Goal: Task Accomplishment & Management: Use online tool/utility

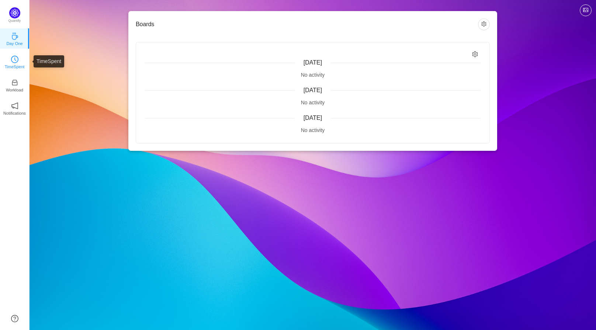
click at [12, 58] on icon "icon: clock-circle" at bounding box center [14, 59] width 7 height 7
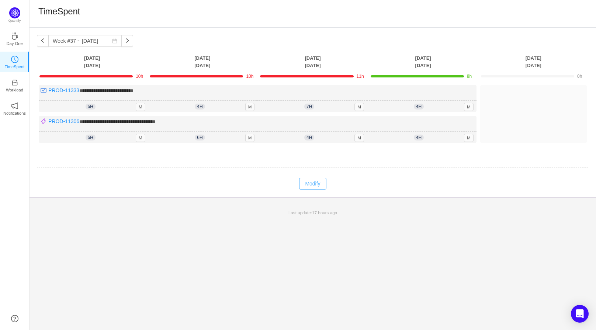
click at [316, 180] on button "Modify" at bounding box center [312, 184] width 27 height 12
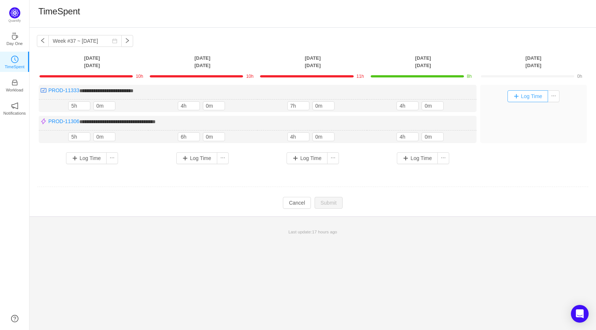
click at [528, 96] on button "Log Time" at bounding box center [528, 96] width 41 height 12
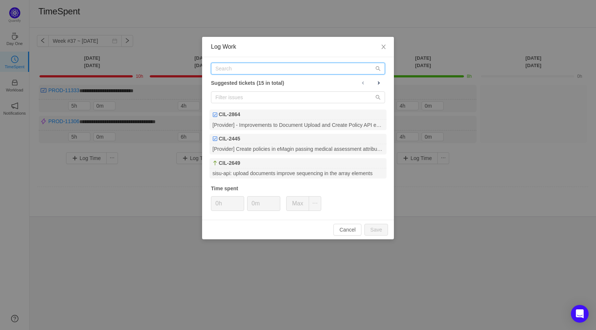
click at [275, 68] on input "text" at bounding box center [298, 69] width 174 height 12
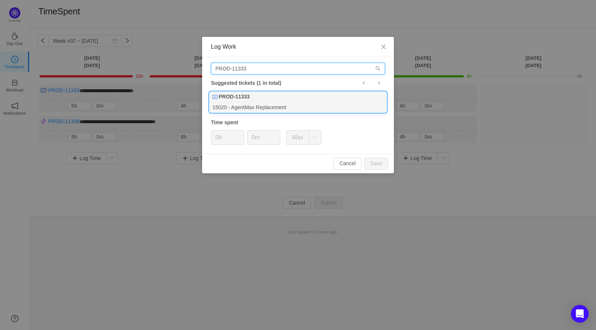
type input "PROD-11333"
click at [234, 103] on div "15020 - AgentMax Replacement" at bounding box center [298, 107] width 177 height 10
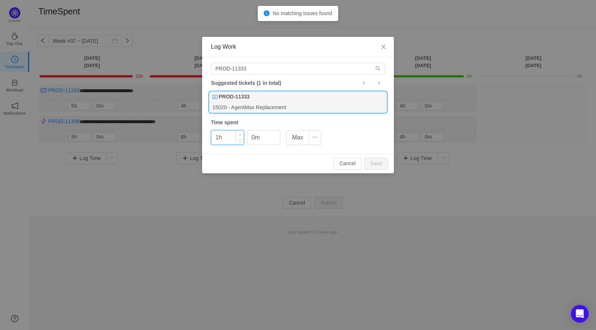
click at [240, 134] on icon "icon: up" at bounding box center [240, 134] width 2 height 1
click at [381, 161] on button "Save" at bounding box center [376, 164] width 24 height 12
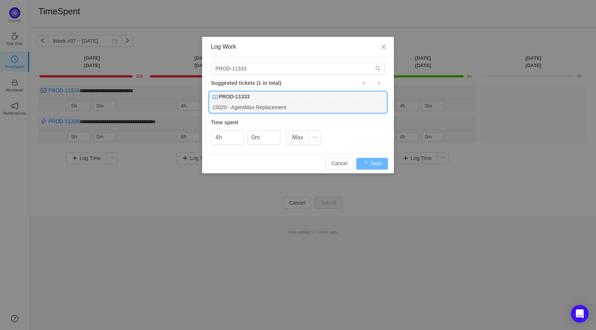
type input "0h"
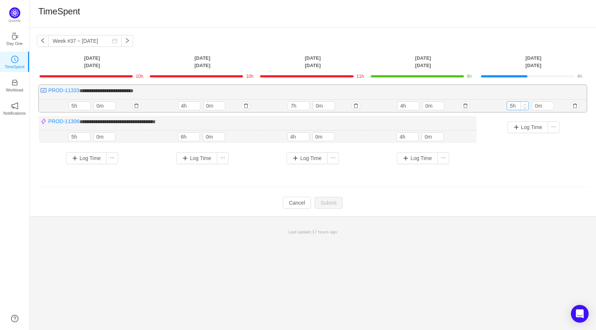
click at [527, 103] on span "Increase Value" at bounding box center [525, 104] width 8 height 5
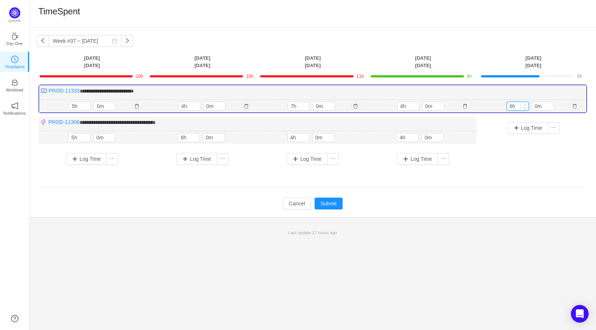
click at [527, 103] on span "Increase Value" at bounding box center [525, 104] width 8 height 5
type input "8h"
click at [527, 103] on span "Increase Value" at bounding box center [525, 104] width 8 height 5
click at [330, 199] on button "Submit" at bounding box center [329, 204] width 28 height 12
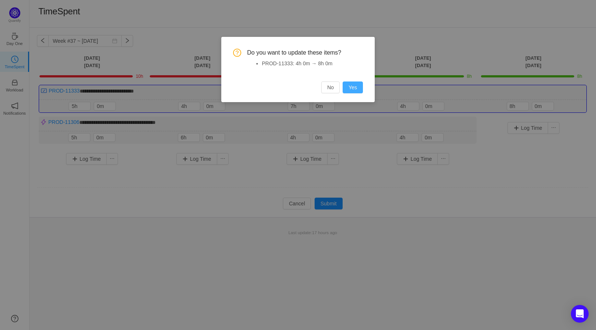
click at [349, 86] on button "Yes" at bounding box center [353, 88] width 20 height 12
